Goal: Complete application form

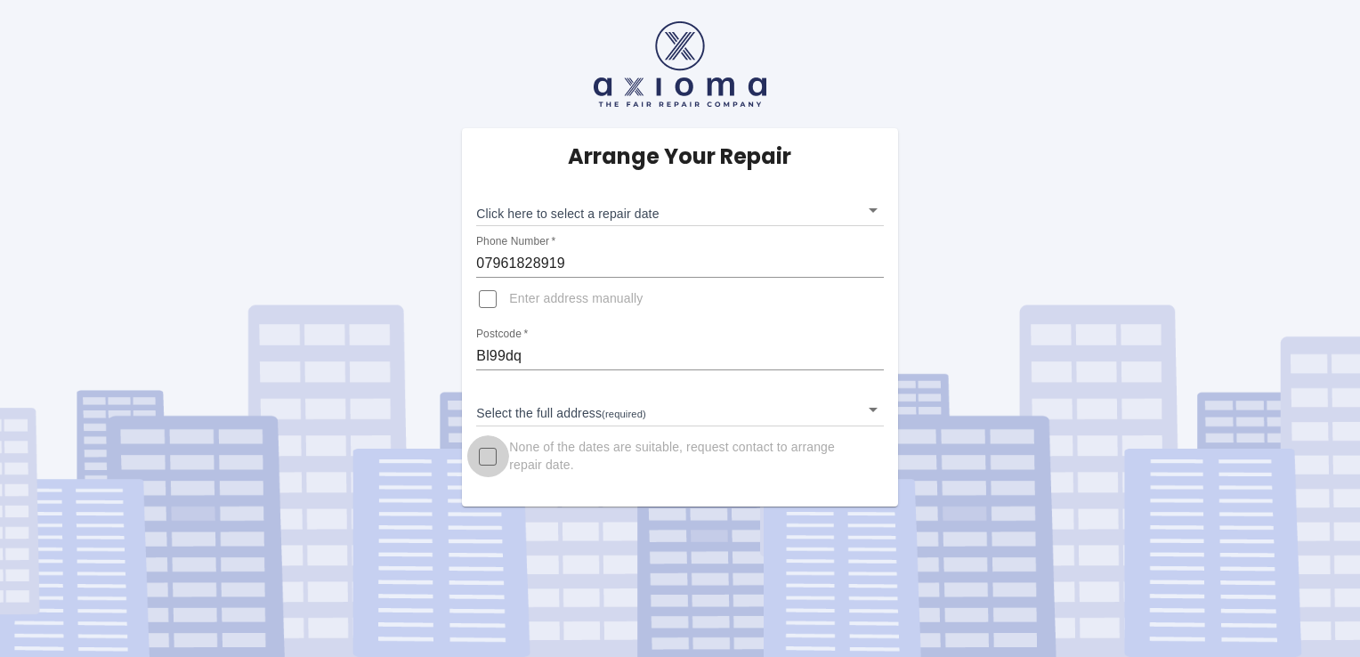
click at [490, 453] on input "None of the dates are suitable, request contact to arrange repair date." at bounding box center [487, 456] width 43 height 43
checkbox input "true"
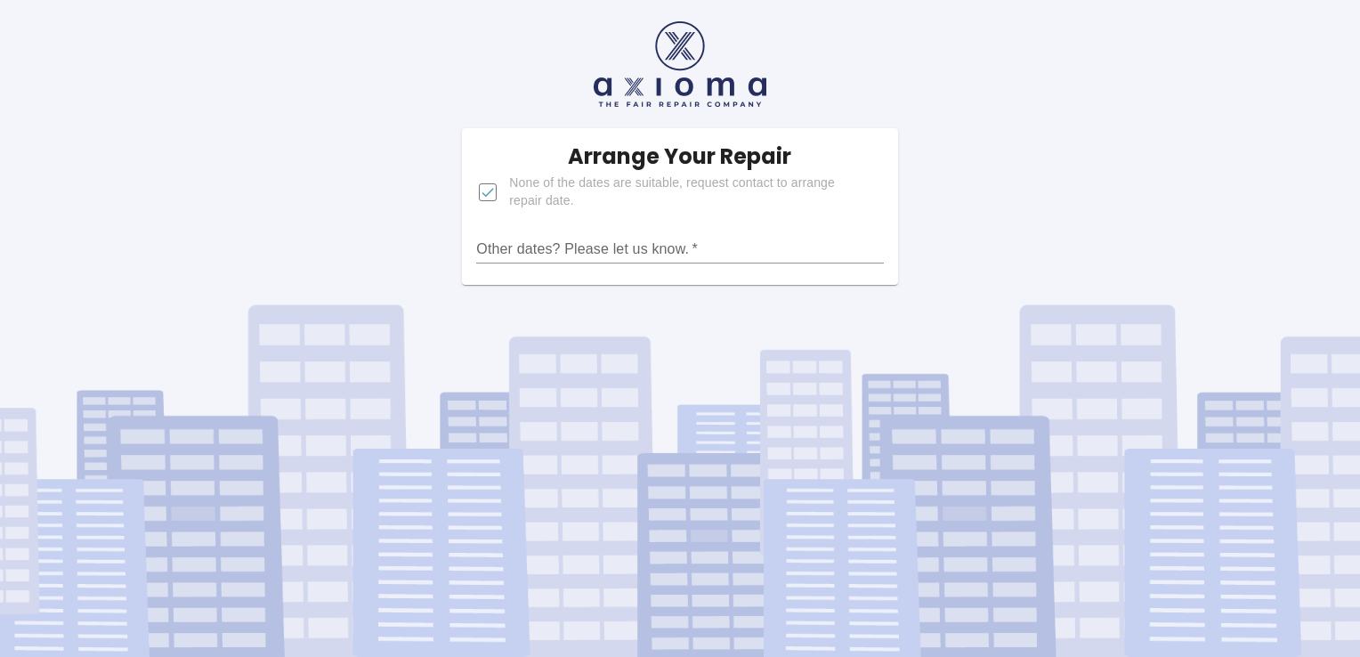
click at [684, 254] on input "Other dates? Please let us know.   *" at bounding box center [679, 249] width 407 height 28
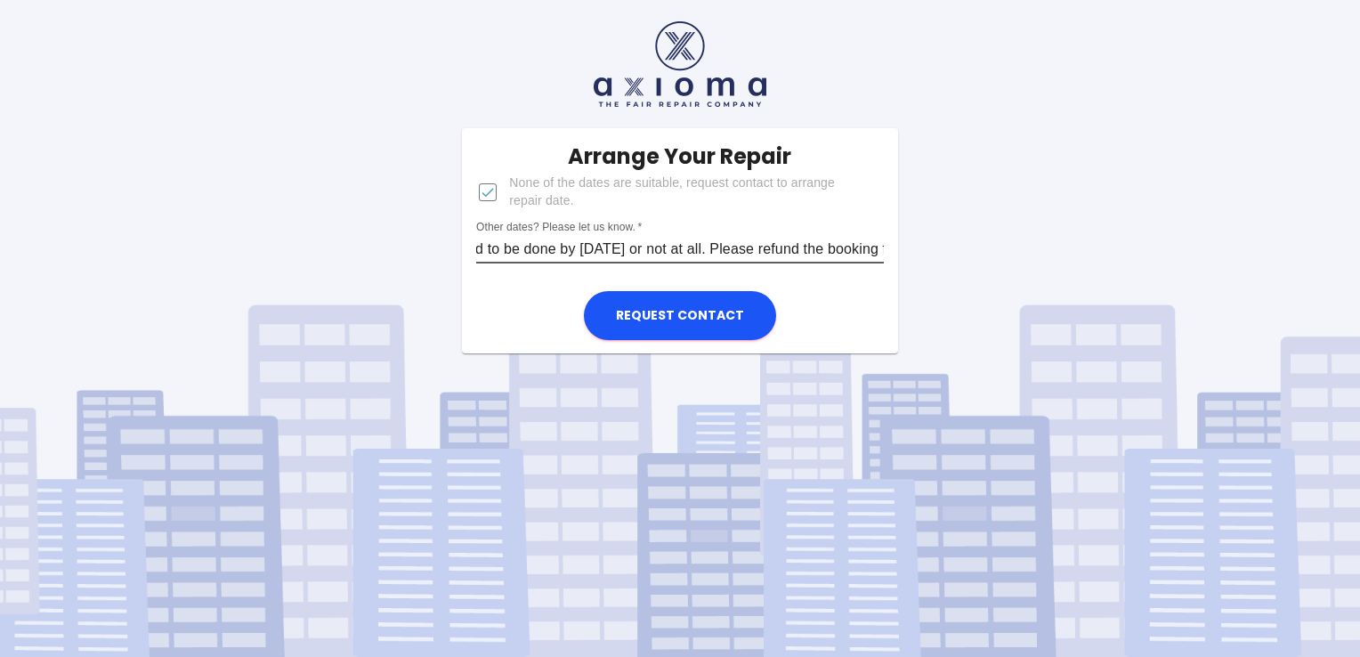
scroll to position [0, 81]
click at [689, 251] on input "This needed to be done by [DATE] or not at all. Please refund the booking fee" at bounding box center [679, 249] width 407 height 28
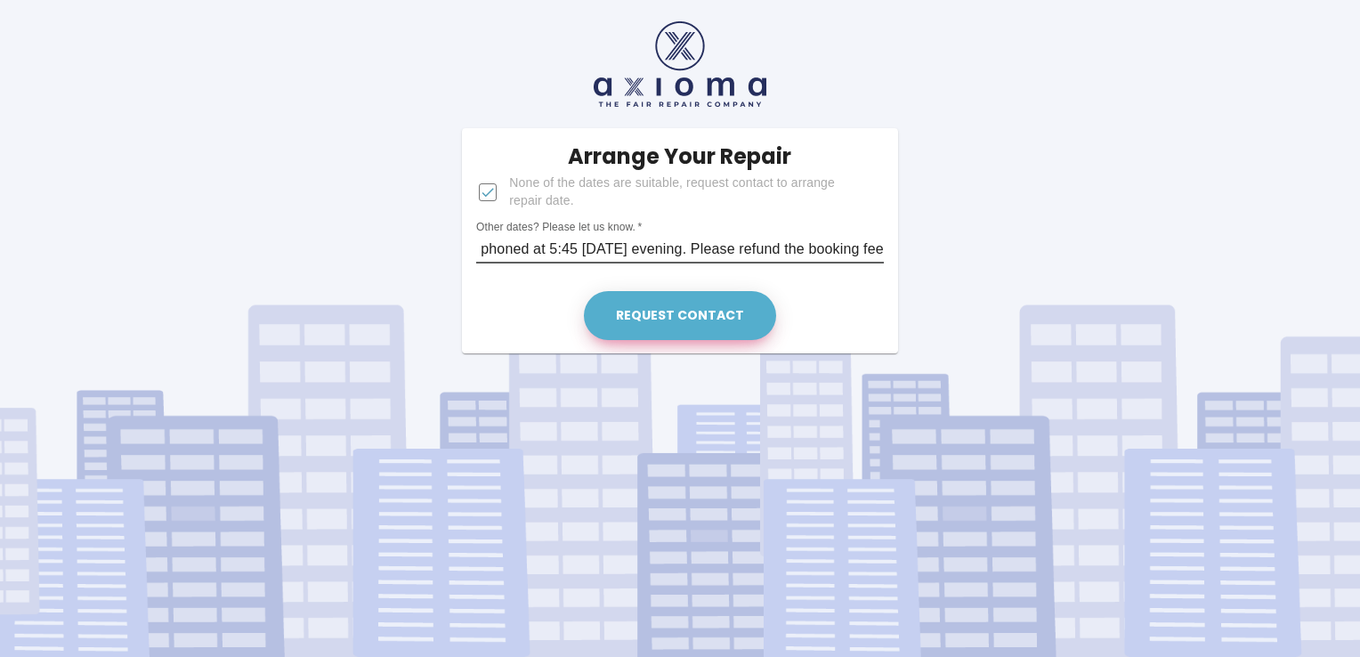
type input "This needed to be done by [DATE] or not at all. This was confirmed to your agen…"
click at [677, 318] on button "Request contact" at bounding box center [680, 315] width 192 height 49
